Goal: Find specific page/section: Find specific page/section

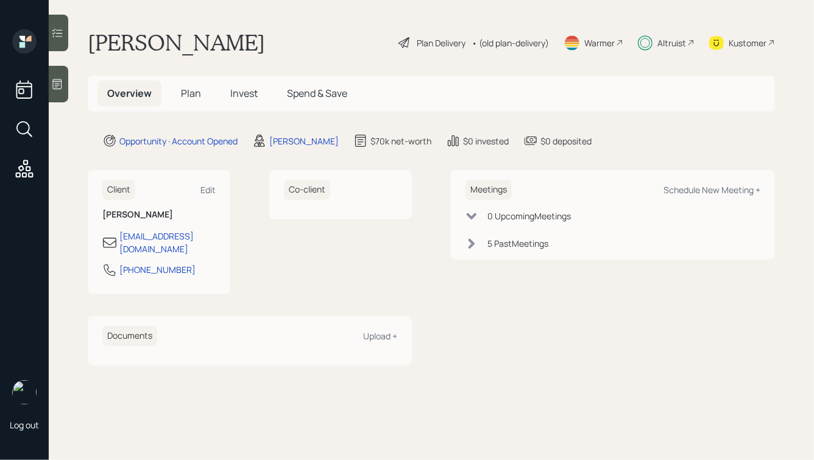
click at [234, 93] on span "Invest" at bounding box center [243, 92] width 27 height 13
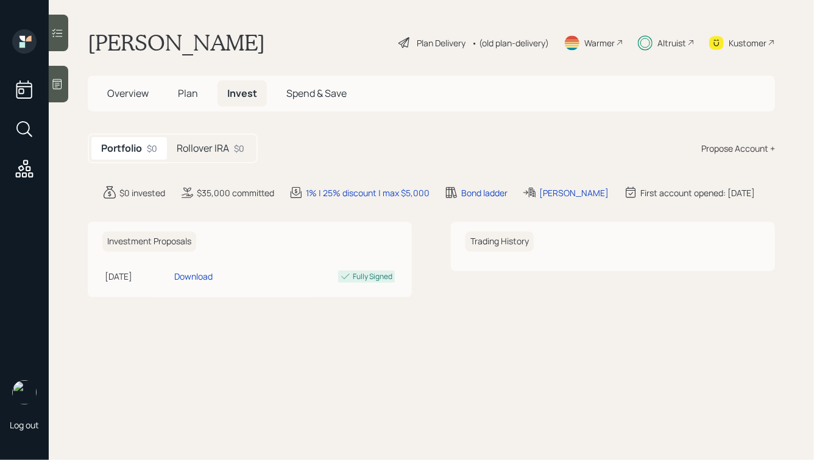
click at [198, 150] on h5 "Rollover IRA" at bounding box center [203, 149] width 52 height 12
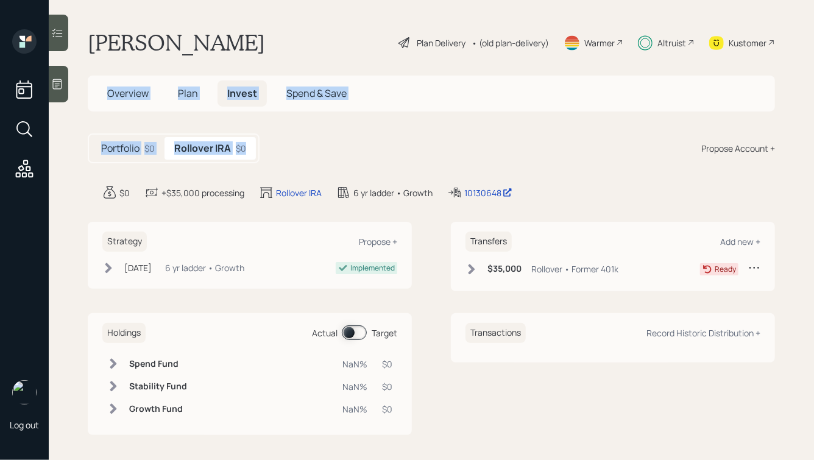
drag, startPoint x: 294, startPoint y: 153, endPoint x: 150, endPoint y: 52, distance: 175.7
click at [150, 55] on main "[PERSON_NAME] Plan Delivery • (old plan-delivery) Warmer Altruist Kustomer Over…" at bounding box center [431, 230] width 765 height 460
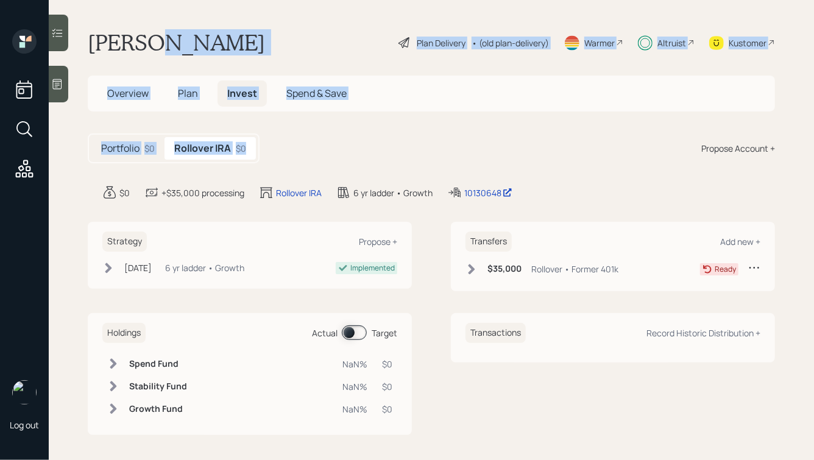
click at [150, 52] on h1 "[PERSON_NAME]" at bounding box center [176, 42] width 177 height 27
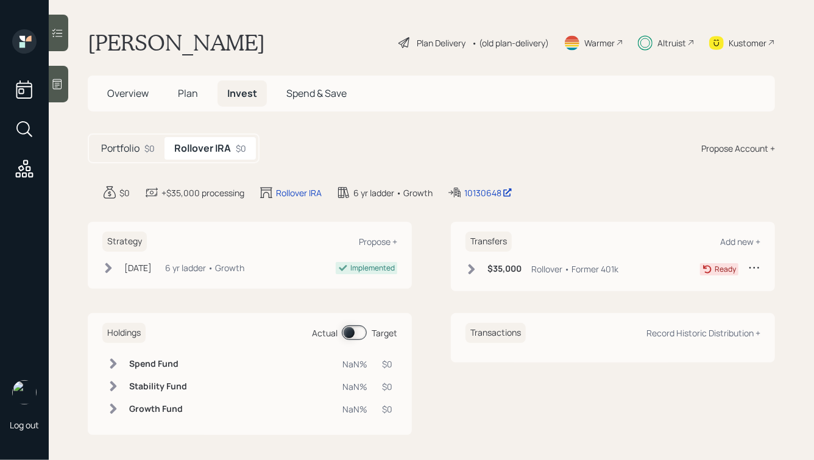
click at [325, 46] on div "[PERSON_NAME] Plan Delivery • (old plan-delivery) Warmer Altruist Kustomer" at bounding box center [431, 42] width 687 height 27
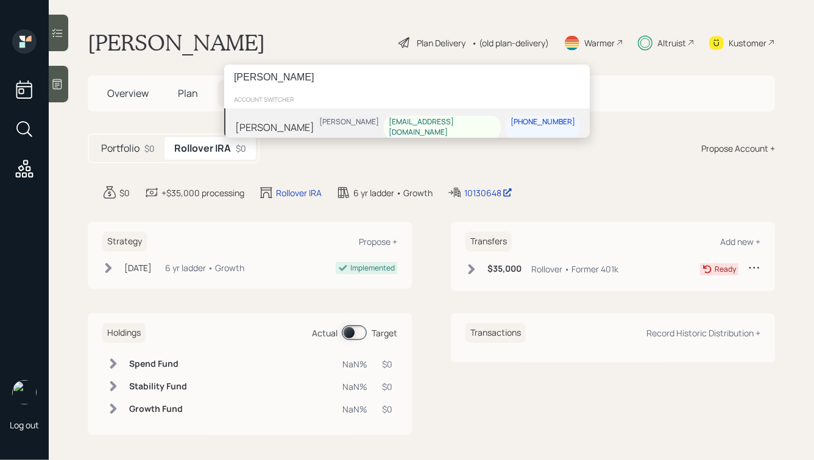
type input "[PERSON_NAME]"
click at [304, 125] on div "[PERSON_NAME] [PERSON_NAME] [EMAIL_ADDRESS][DOMAIN_NAME] [PHONE_NUMBER]" at bounding box center [406, 127] width 365 height 38
